Goal: Task Accomplishment & Management: Use online tool/utility

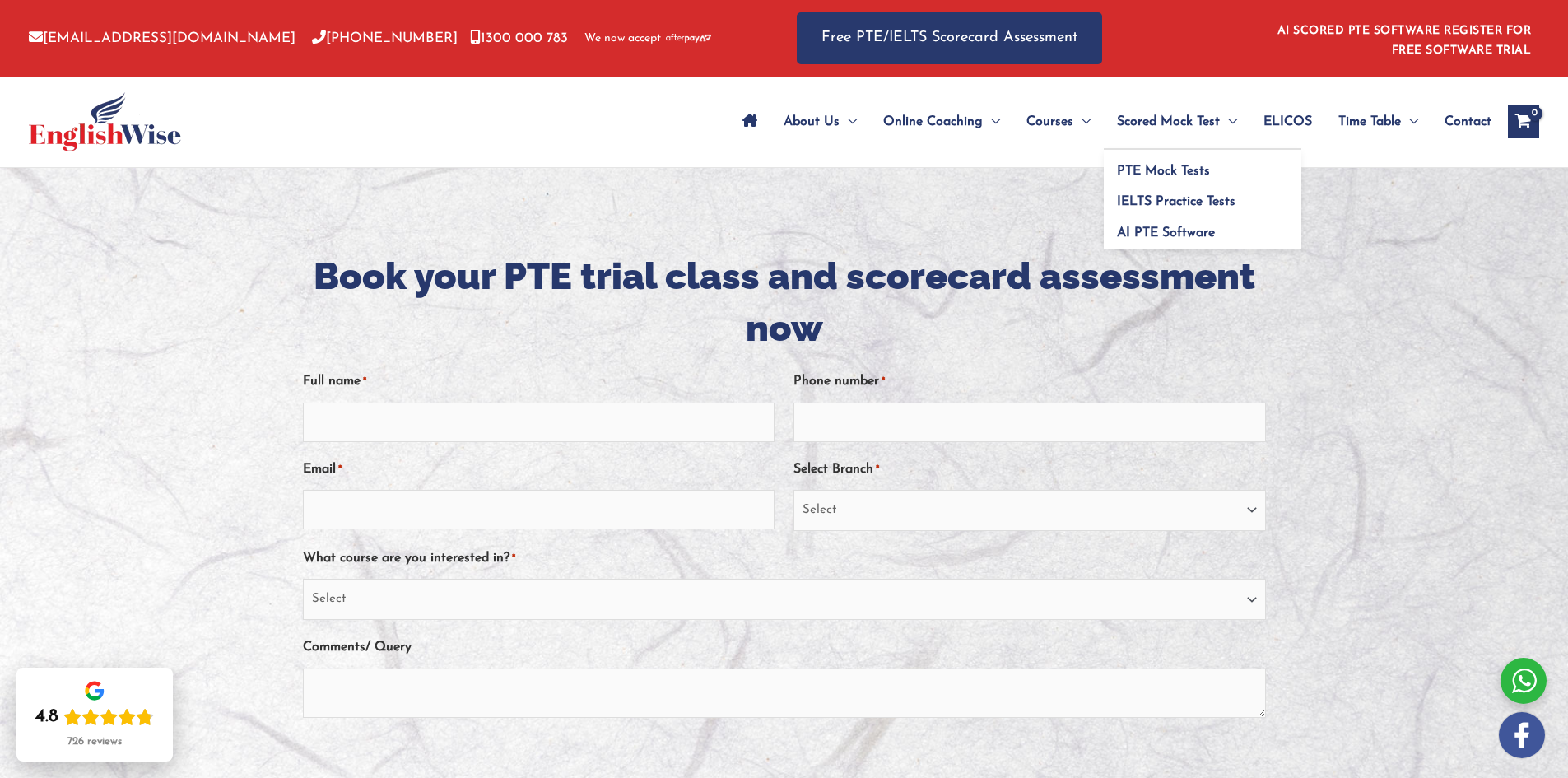
click at [1189, 126] on span "Scored Mock Test" at bounding box center [1168, 121] width 103 height 58
click at [1146, 174] on span "PTE Mock Tests" at bounding box center [1162, 171] width 93 height 13
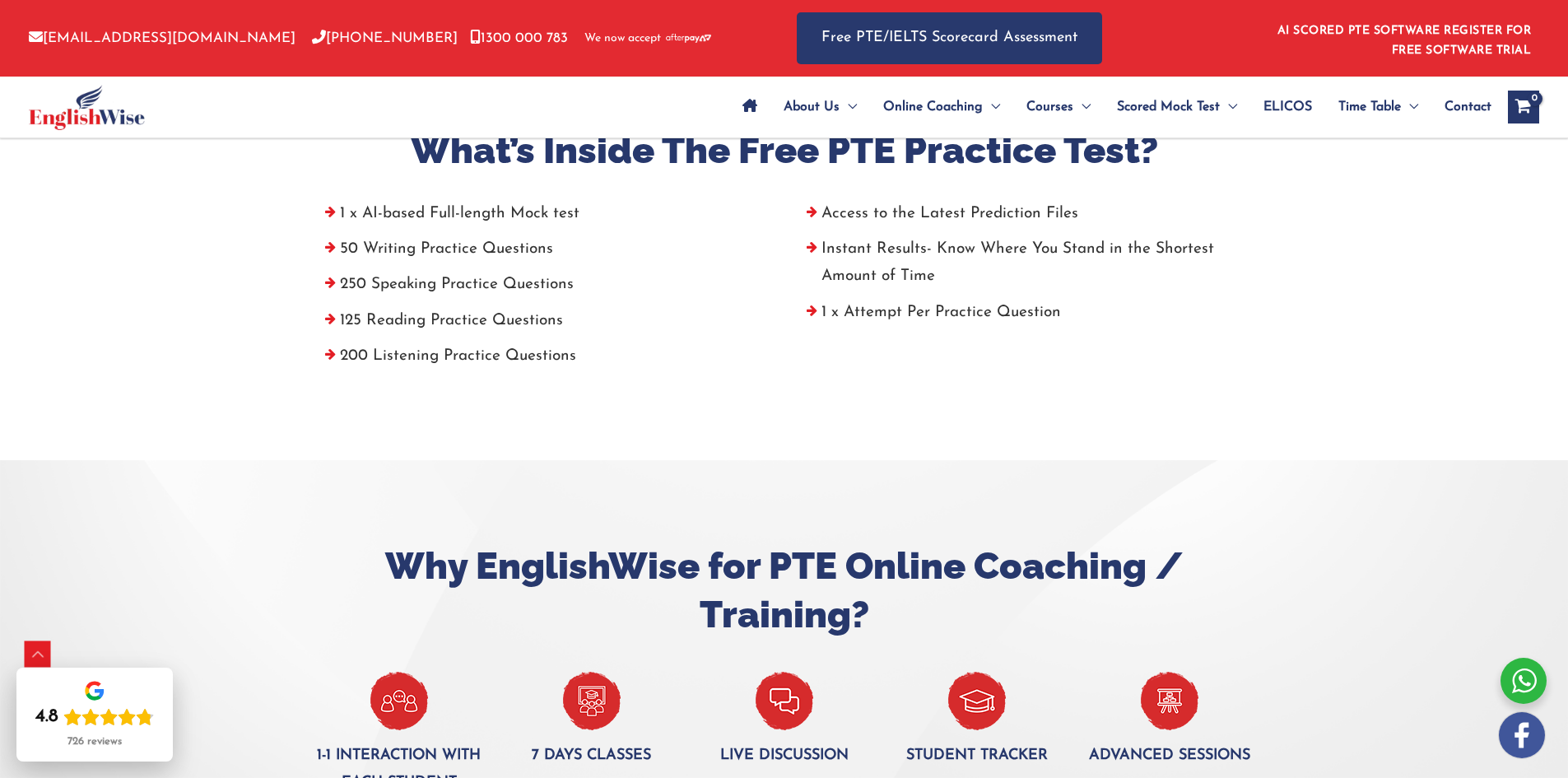
scroll to position [1069, 0]
